Goal: Find specific page/section: Find specific page/section

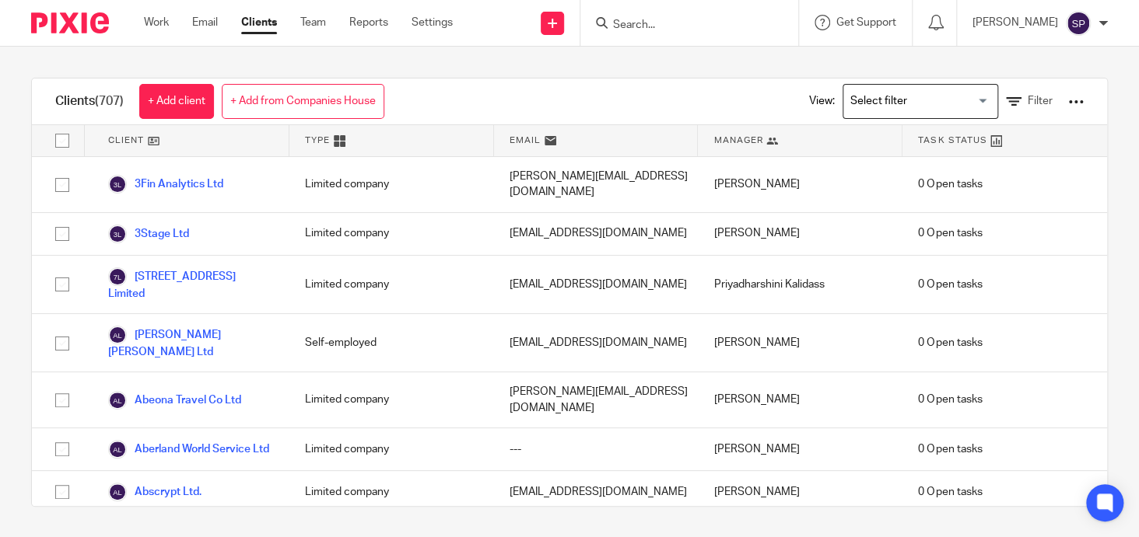
click at [626, 19] on input "Search" at bounding box center [681, 26] width 140 height 14
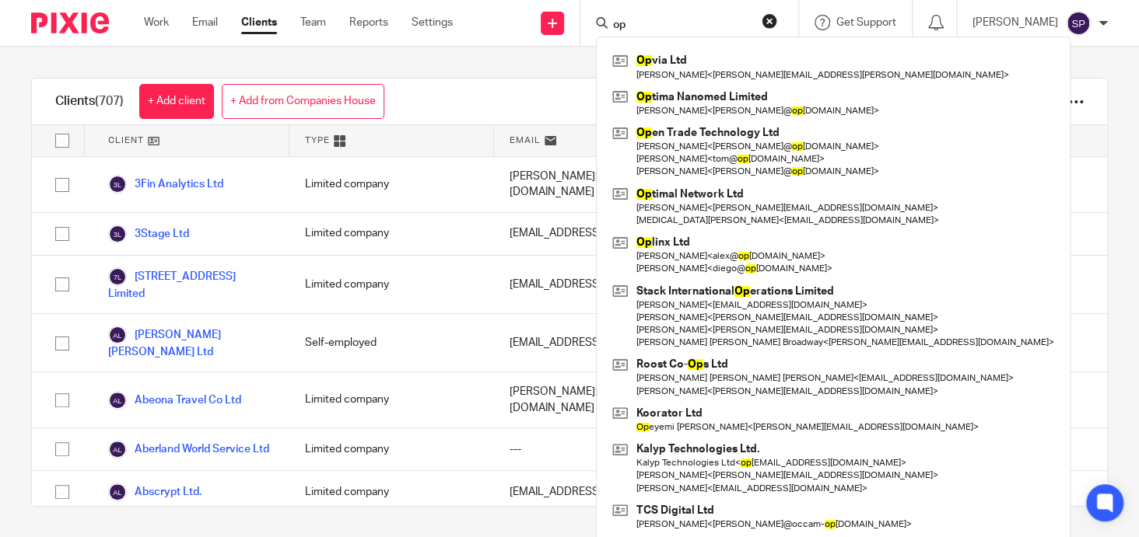
type input "o"
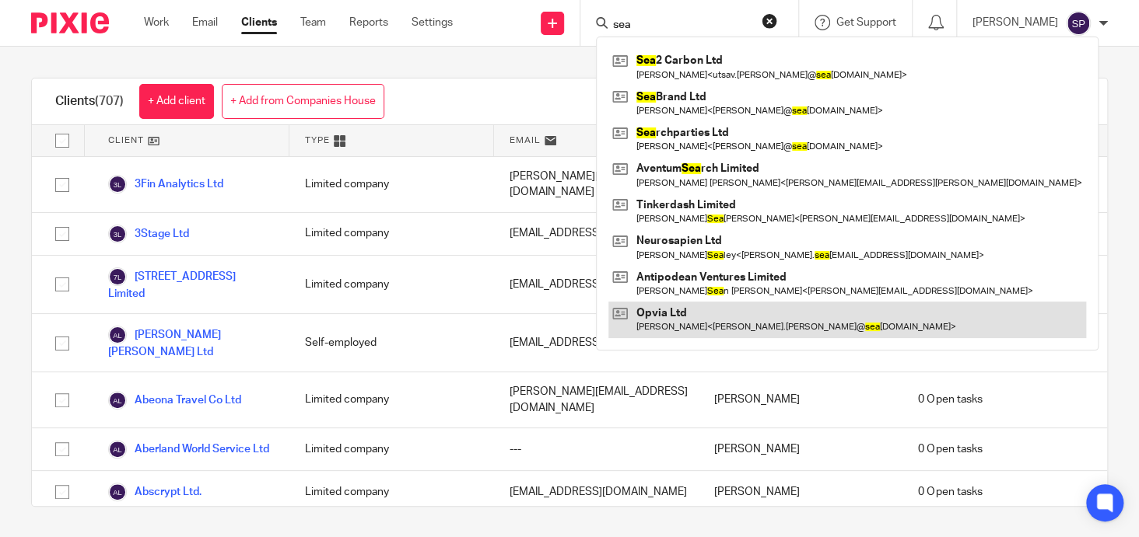
type input "sea"
click at [677, 309] on link at bounding box center [847, 320] width 478 height 36
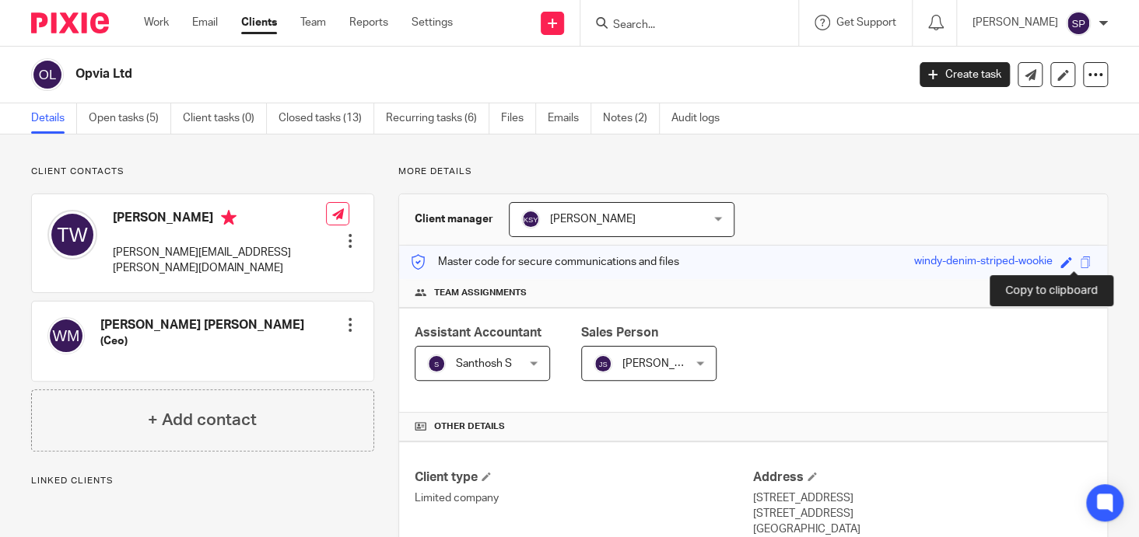
click at [1079, 257] on span at bounding box center [1085, 263] width 12 height 12
click at [644, 32] on form at bounding box center [694, 22] width 166 height 19
click at [631, 23] on input "Search" at bounding box center [681, 26] width 140 height 14
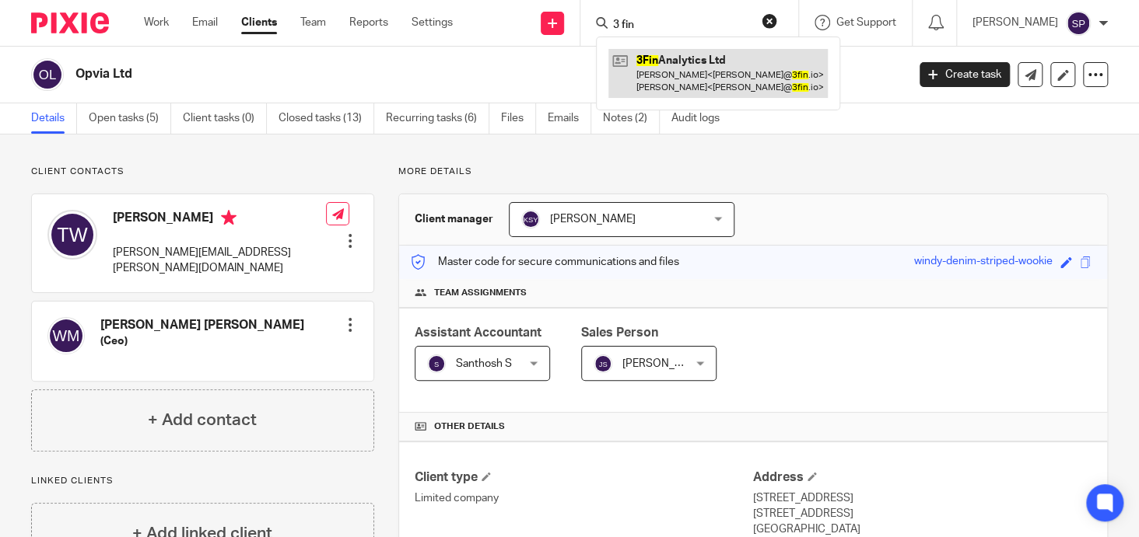
type input "3 fin"
click at [691, 58] on link at bounding box center [717, 73] width 219 height 48
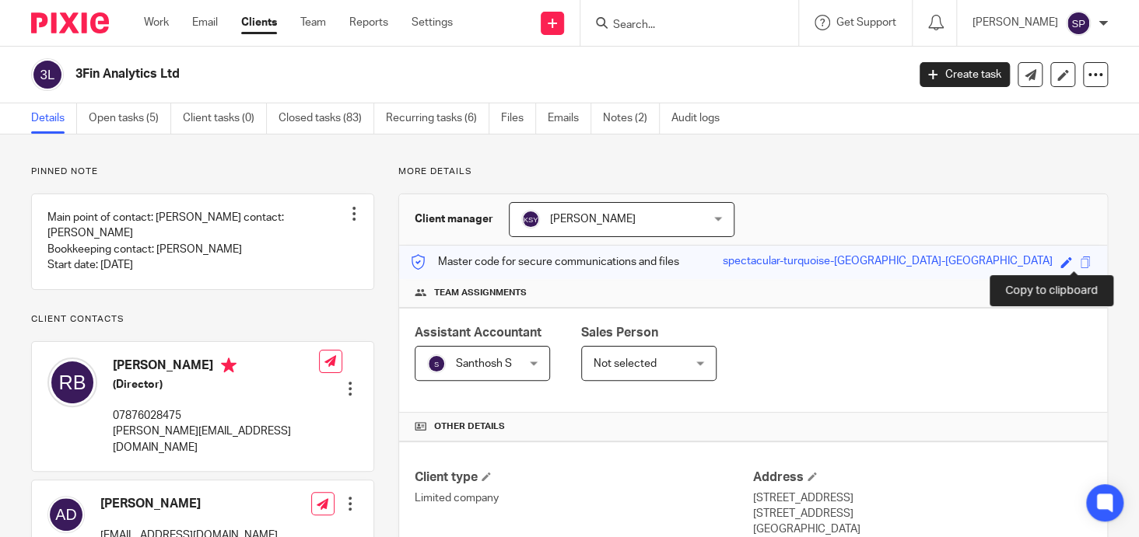
click at [1079, 261] on span at bounding box center [1085, 263] width 12 height 12
click at [635, 20] on input "Search" at bounding box center [681, 26] width 140 height 14
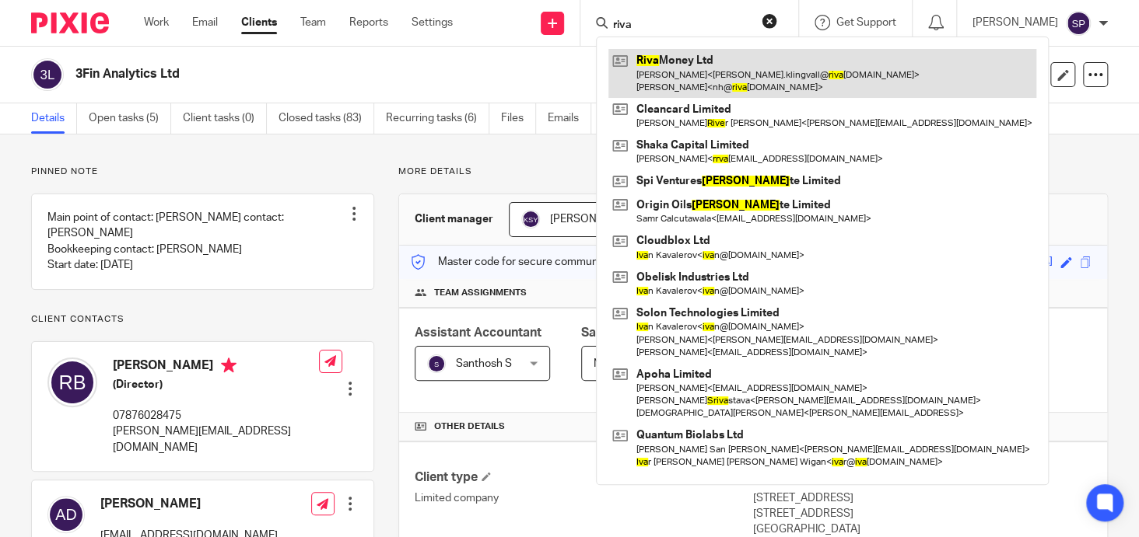
type input "riva"
click at [674, 59] on link at bounding box center [822, 73] width 428 height 48
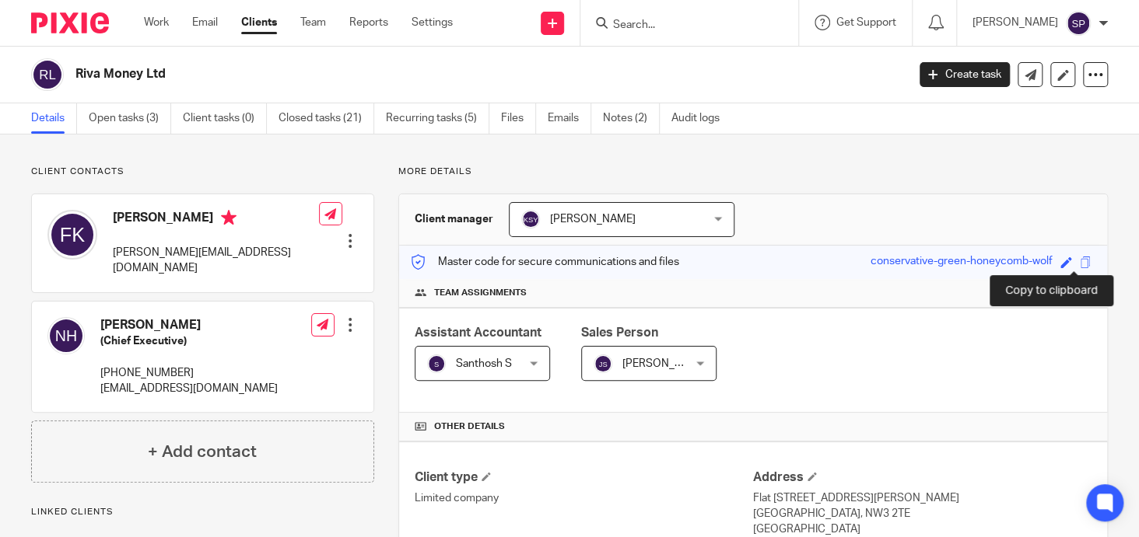
click at [1079, 262] on span at bounding box center [1085, 263] width 12 height 12
click at [637, 22] on input "Search" at bounding box center [681, 26] width 140 height 14
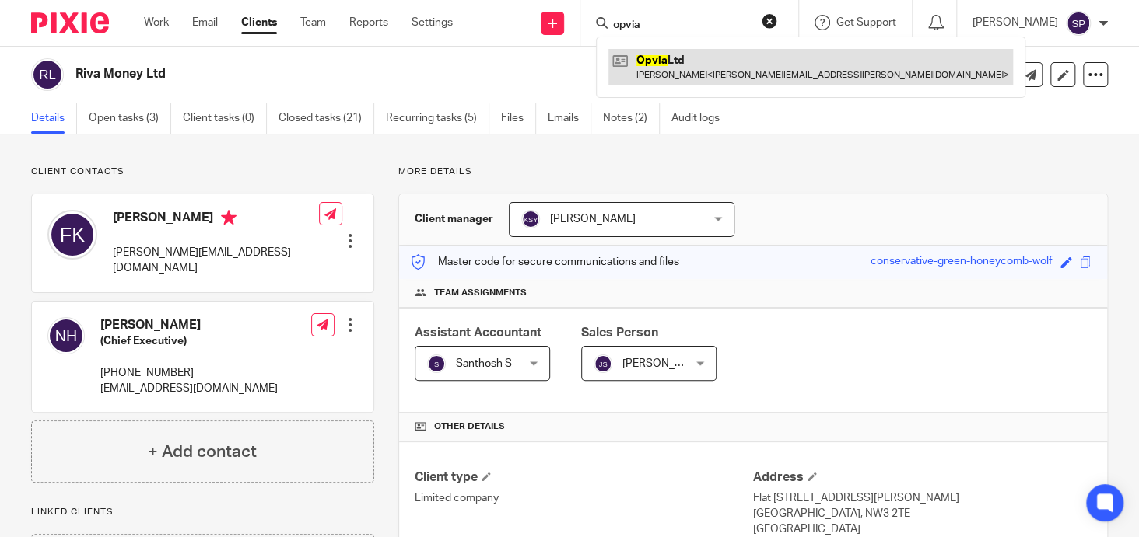
type input "opvia"
click at [657, 58] on link at bounding box center [810, 67] width 404 height 36
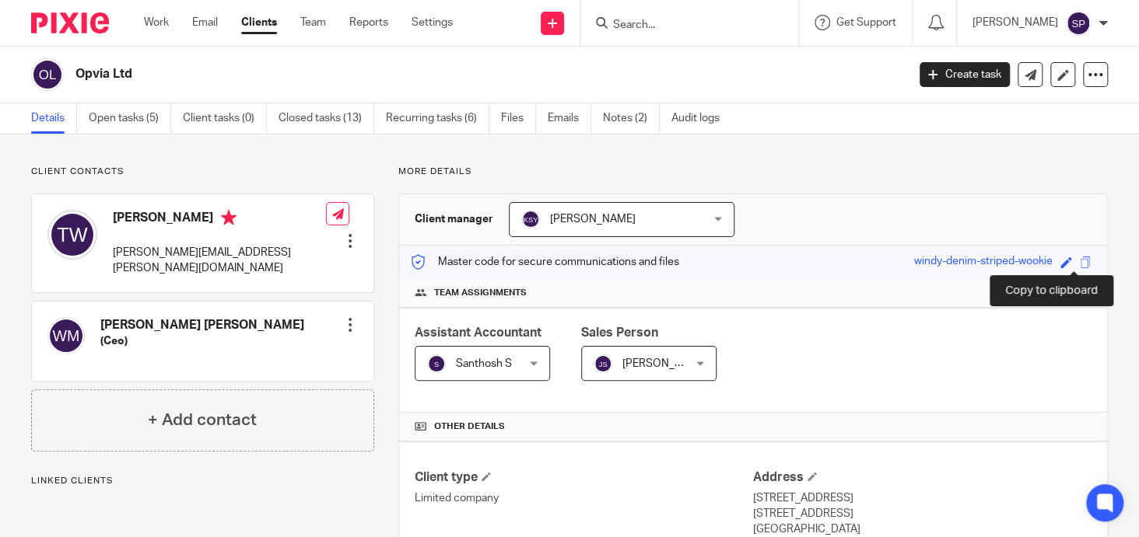
click at [1079, 264] on span at bounding box center [1085, 263] width 12 height 12
